Goal: Task Accomplishment & Management: Use online tool/utility

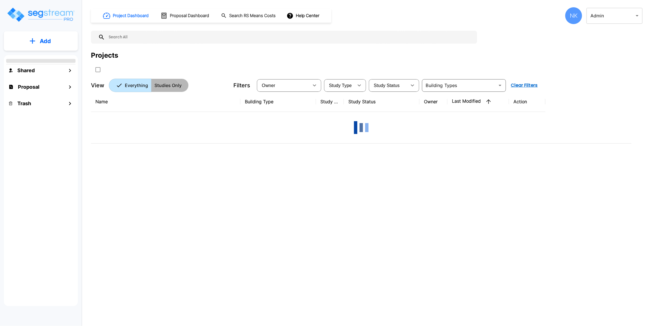
click at [174, 84] on p "Studies Only" at bounding box center [167, 85] width 27 height 7
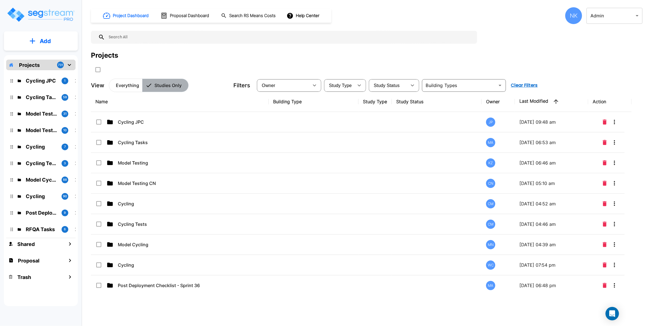
click at [161, 87] on p "Studies Only" at bounding box center [167, 85] width 27 height 7
click at [126, 88] on p "Everything" at bounding box center [127, 85] width 23 height 7
click at [171, 89] on p "Studies Only" at bounding box center [167, 85] width 27 height 7
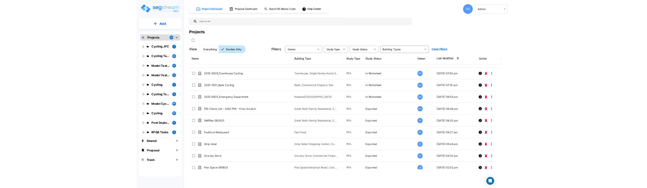
scroll to position [203, 0]
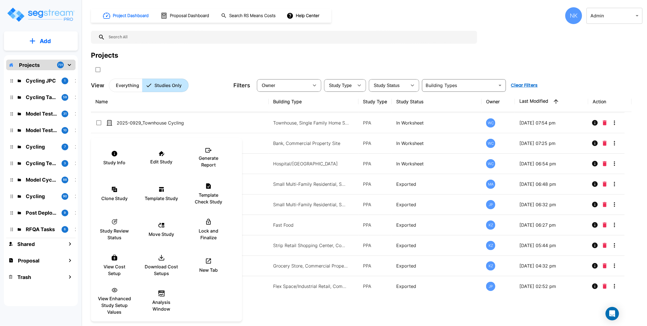
click at [331, 62] on div at bounding box center [323, 163] width 647 height 326
click at [386, 16] on div at bounding box center [323, 163] width 647 height 326
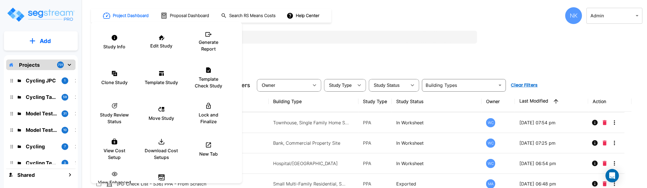
click at [507, 58] on div at bounding box center [323, 94] width 647 height 188
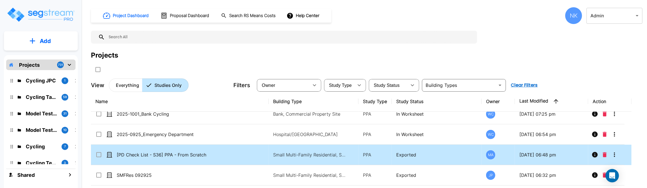
scroll to position [237, 0]
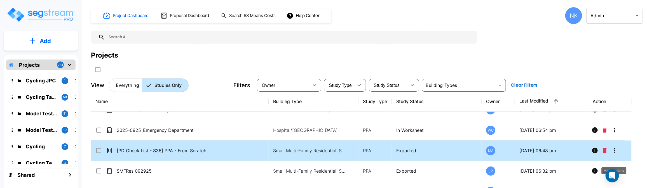
click at [615, 154] on icon "More-Options" at bounding box center [614, 150] width 7 height 7
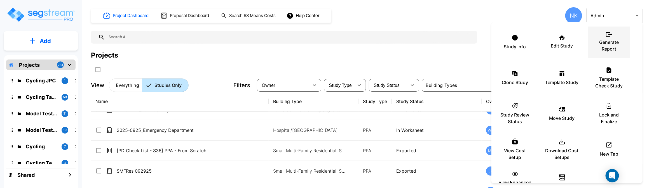
click at [603, 46] on p "Generate Report" at bounding box center [609, 45] width 34 height 13
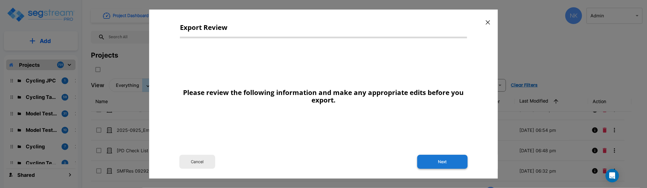
click at [441, 167] on button "Next" at bounding box center [442, 162] width 50 height 14
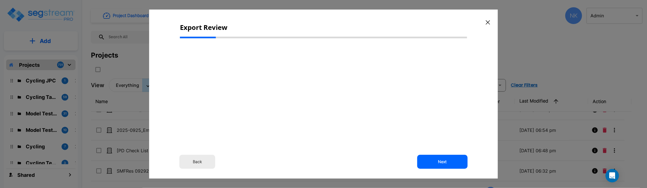
select select "2025"
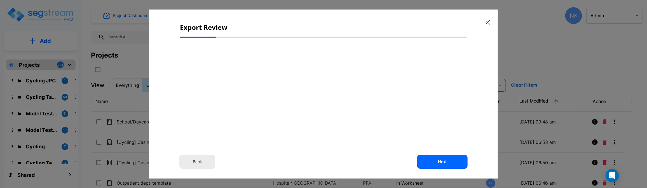
select select "2025"
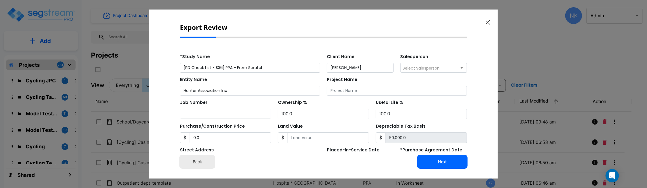
scroll to position [237, 0]
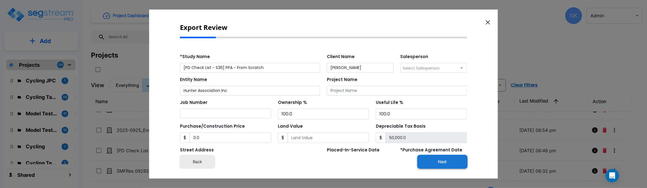
click at [436, 164] on button "Next" at bounding box center [442, 162] width 50 height 14
type input "0"
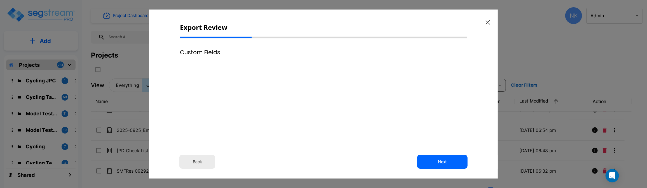
scroll to position [0, 0]
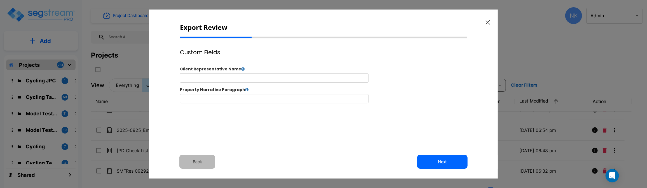
click at [195, 164] on button "Back" at bounding box center [197, 162] width 36 height 14
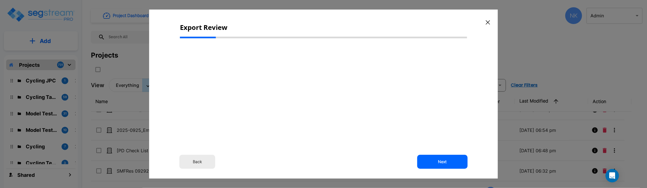
select select "2025"
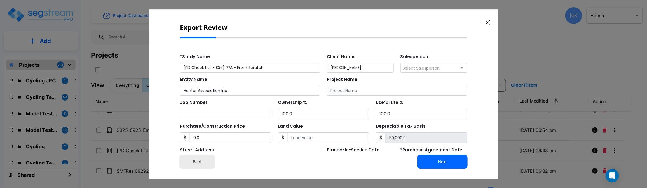
click at [492, 23] on div "Export Review Back Next" at bounding box center [323, 94] width 348 height 169
click at [489, 21] on icon "button" at bounding box center [487, 22] width 4 height 4
click at [488, 23] on div "Project Dashboard Proposal Dashboard Search RS Means Costs Help Center NK Admin…" at bounding box center [366, 15] width 551 height 17
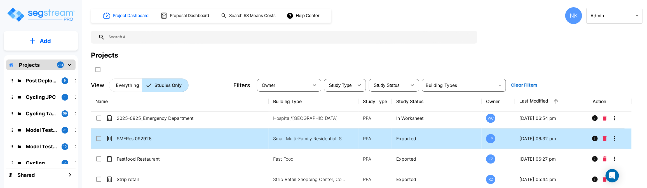
scroll to position [281, 0]
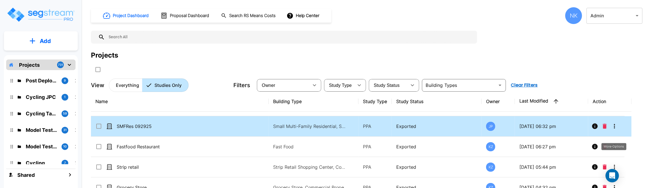
click at [612, 130] on icon "More-Options" at bounding box center [614, 126] width 7 height 7
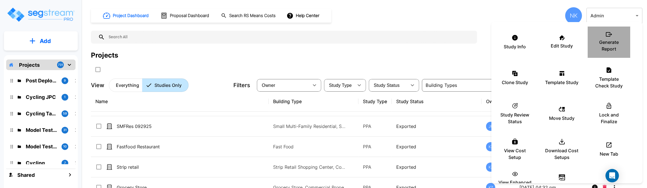
click at [609, 39] on p "Generate Report" at bounding box center [609, 45] width 34 height 13
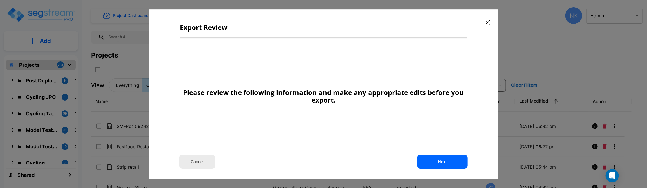
drag, startPoint x: 440, startPoint y: 162, endPoint x: 435, endPoint y: 10, distance: 151.9
click at [440, 162] on button "Next" at bounding box center [442, 162] width 50 height 14
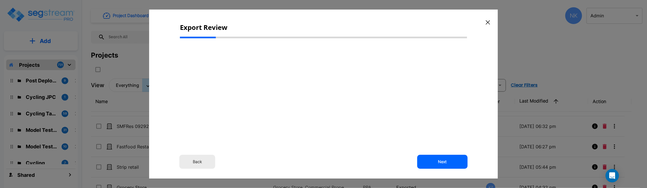
type input "5,000,000.0"
select select "2025"
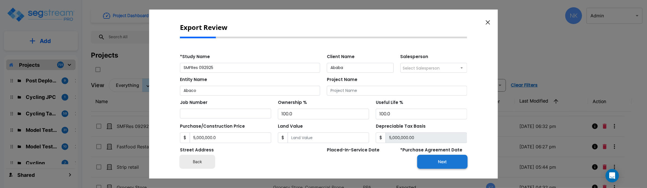
click at [428, 165] on button "Next" at bounding box center [442, 162] width 50 height 14
type input "5000000"
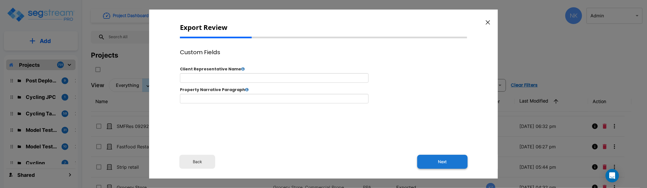
click at [441, 164] on button "Next" at bounding box center [442, 162] width 50 height 14
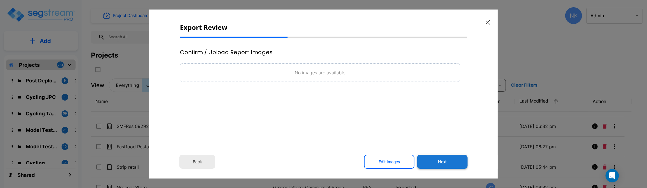
click at [438, 161] on button "Next" at bounding box center [442, 162] width 50 height 14
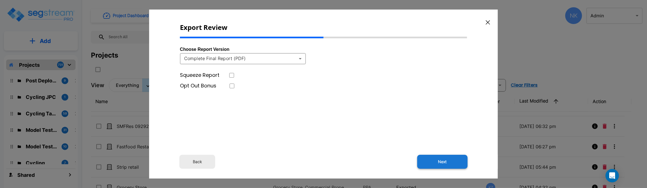
click at [458, 163] on button "Next" at bounding box center [442, 162] width 50 height 14
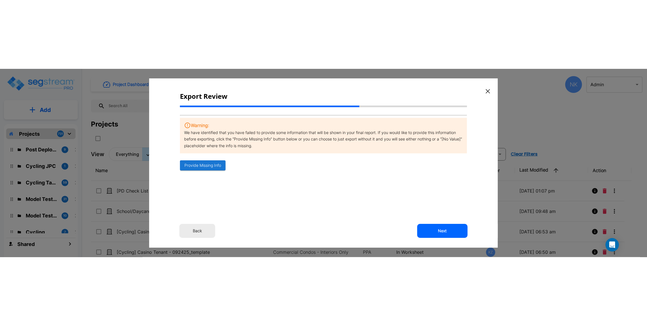
scroll to position [281, 0]
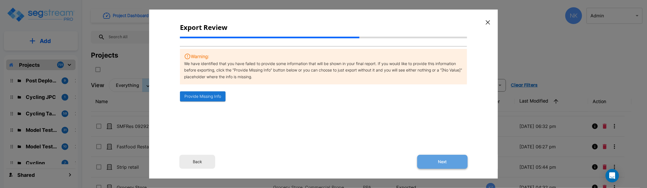
click at [436, 159] on button "Next" at bounding box center [442, 162] width 50 height 14
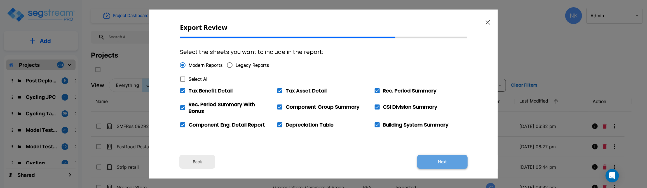
click at [449, 164] on button "Next" at bounding box center [442, 162] width 50 height 14
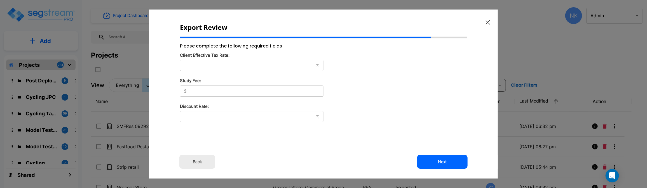
type input "32"
type input "5,000"
type input "9"
click at [493, 17] on div "Export Review Please complete the following required fields Client Effective Ta…" at bounding box center [323, 94] width 348 height 169
click at [487, 21] on icon "button" at bounding box center [487, 22] width 4 height 4
